Goal: Task Accomplishment & Management: Complete application form

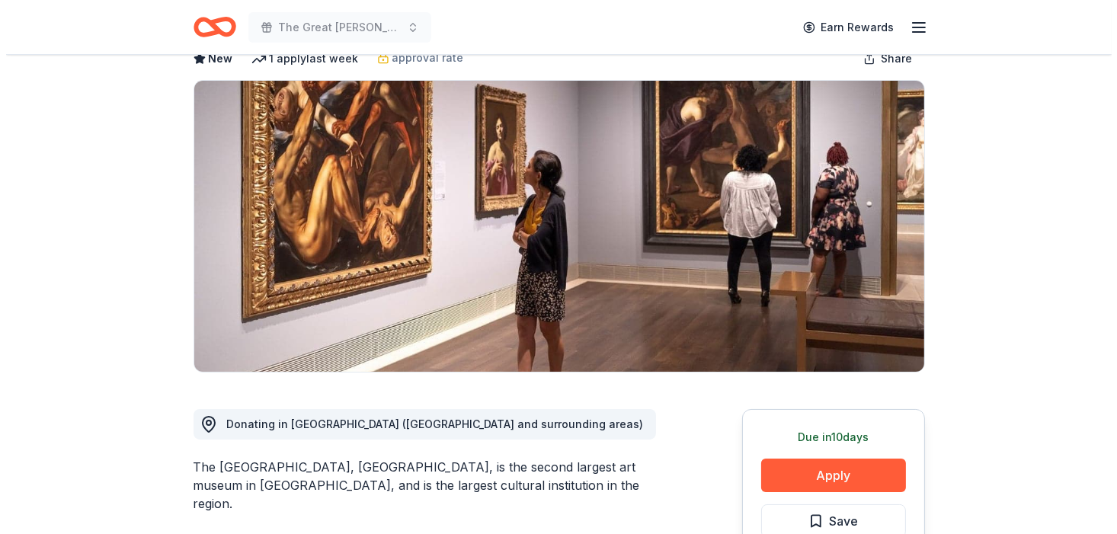
scroll to position [381, 0]
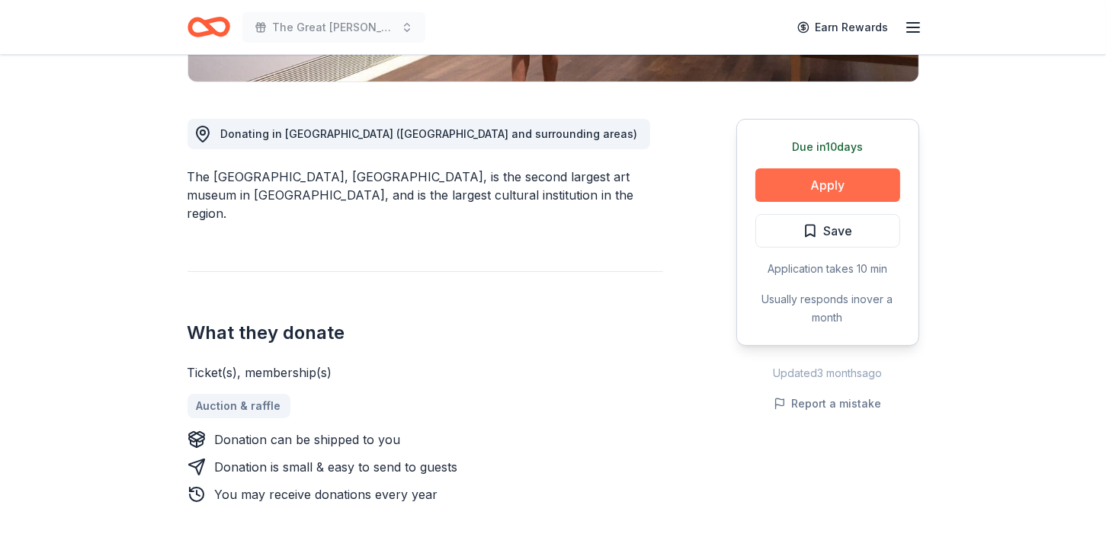
click at [838, 181] on button "Apply" at bounding box center [827, 185] width 145 height 34
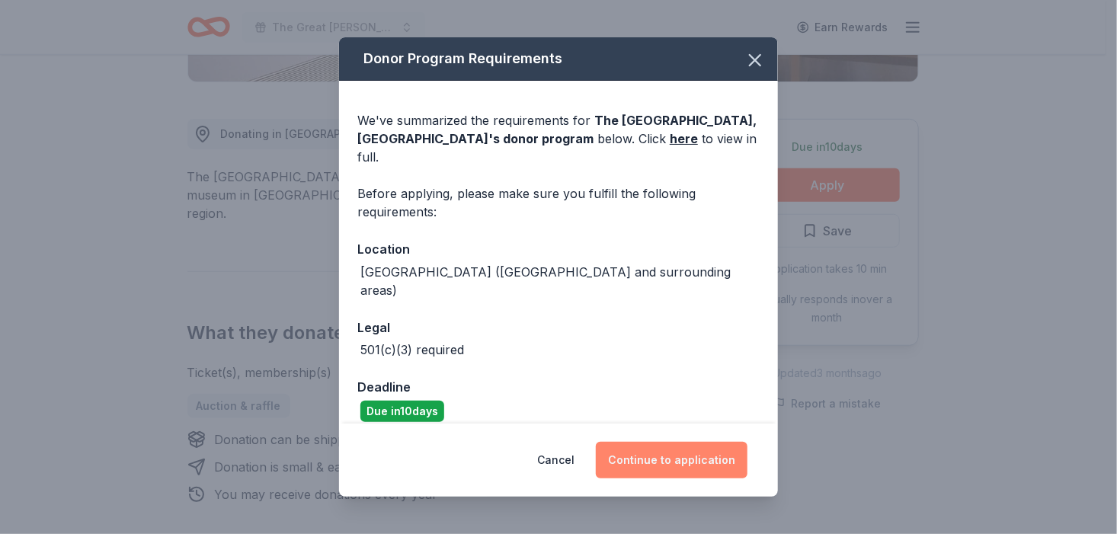
click at [658, 464] on button "Continue to application" at bounding box center [672, 460] width 152 height 37
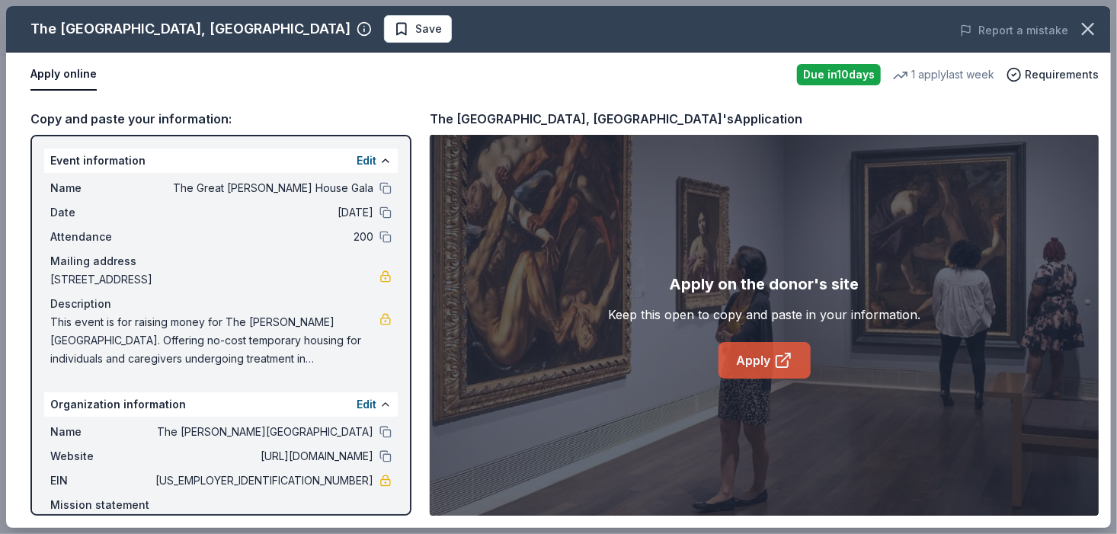
click at [779, 362] on icon at bounding box center [783, 360] width 18 height 18
click at [760, 361] on link "Apply" at bounding box center [765, 360] width 92 height 37
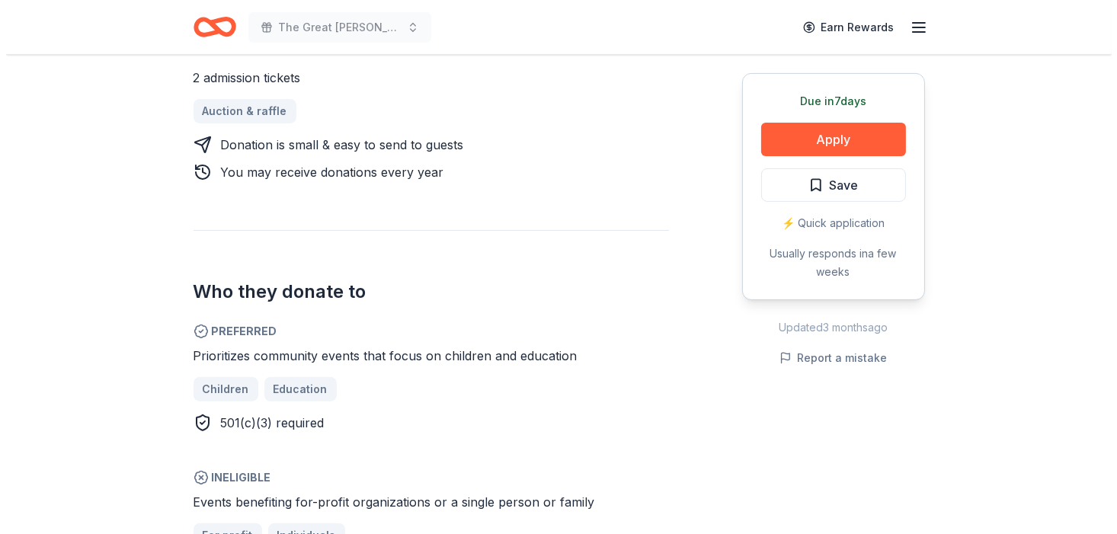
scroll to position [762, 0]
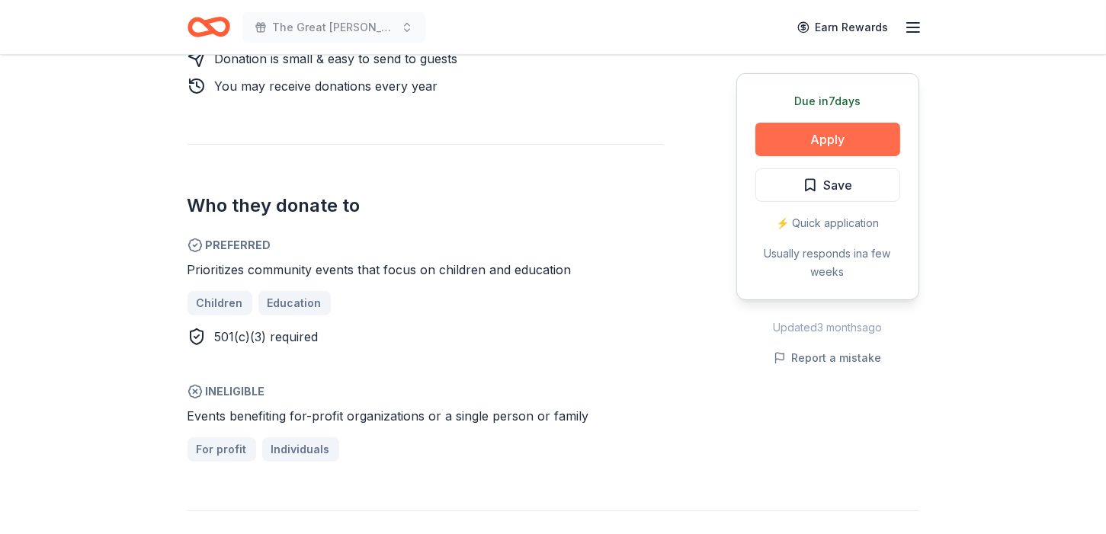
click at [825, 141] on button "Apply" at bounding box center [827, 140] width 145 height 34
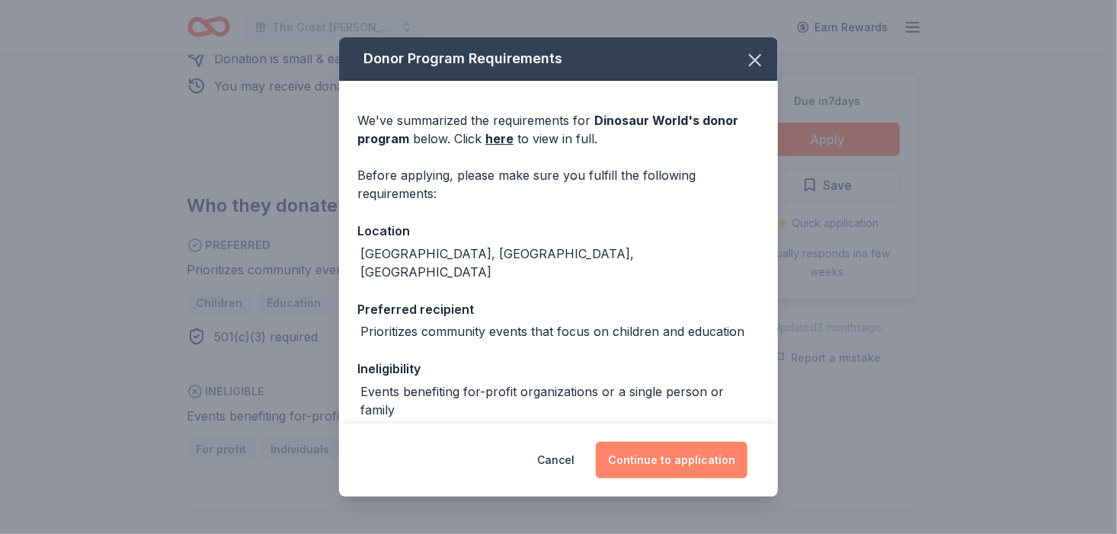
click at [700, 460] on button "Continue to application" at bounding box center [672, 460] width 152 height 37
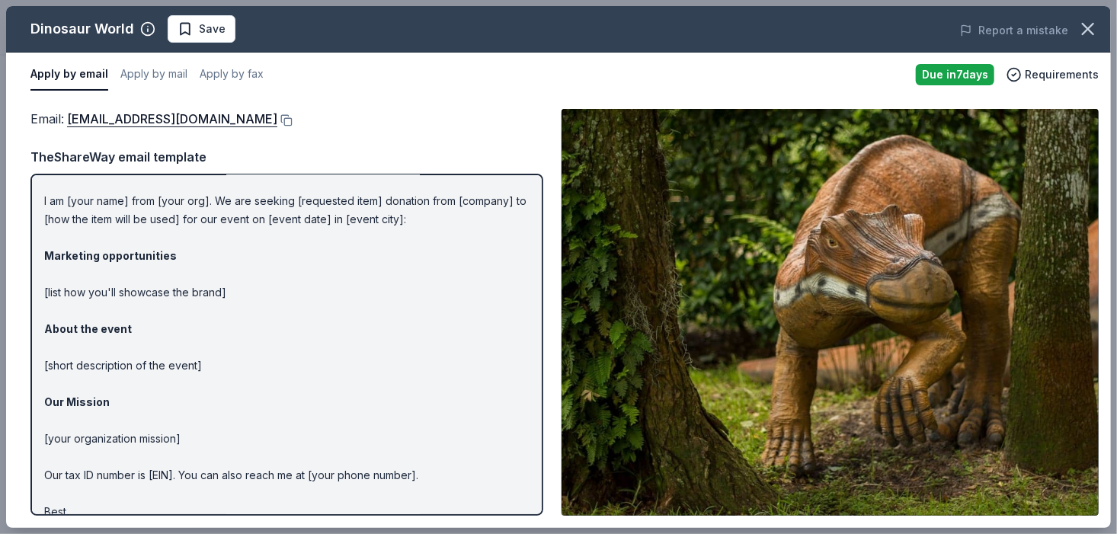
scroll to position [0, 0]
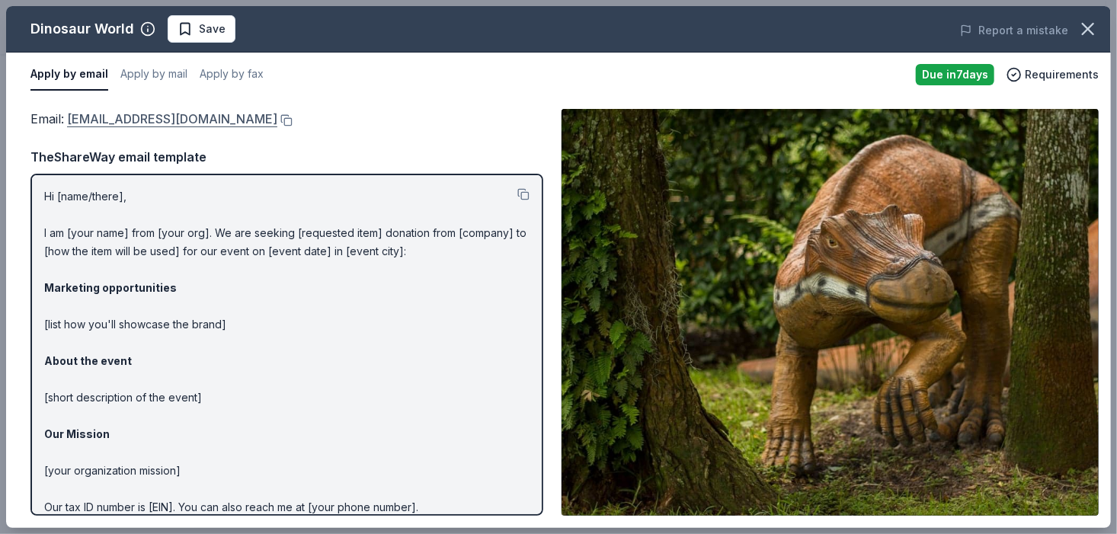
click at [191, 121] on link "[EMAIL_ADDRESS][DOMAIN_NAME]" at bounding box center [172, 119] width 210 height 20
drag, startPoint x: 216, startPoint y: 118, endPoint x: 129, endPoint y: 123, distance: 87.0
click at [129, 123] on div "Email : [EMAIL_ADDRESS][DOMAIN_NAME]" at bounding box center [286, 119] width 513 height 20
click at [120, 117] on link "[EMAIL_ADDRESS][DOMAIN_NAME]" at bounding box center [172, 119] width 210 height 20
